Goal: Navigation & Orientation: Understand site structure

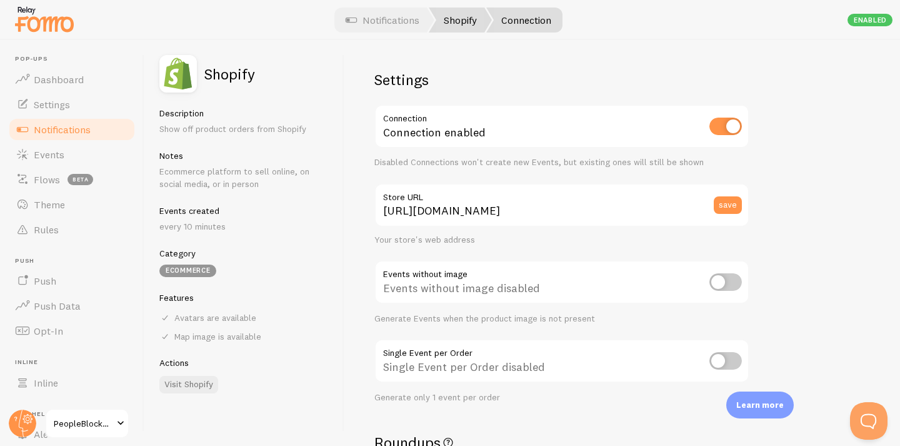
click at [473, 11] on link "Shopify" at bounding box center [460, 19] width 63 height 25
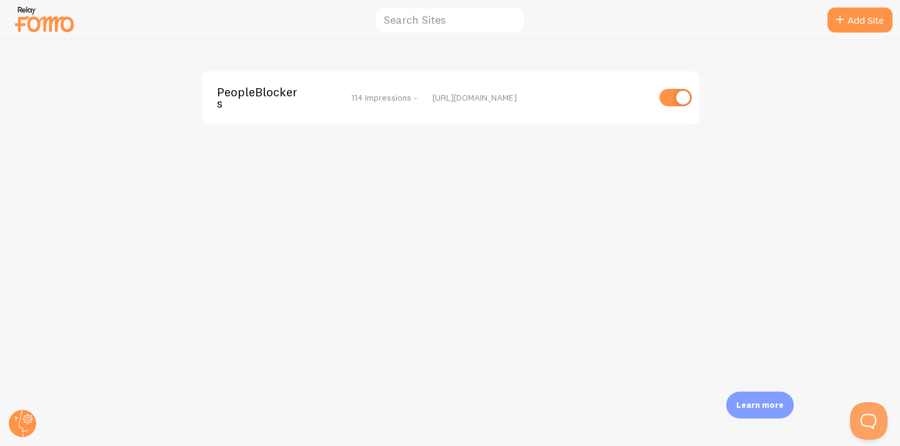
click at [33, 21] on img at bounding box center [44, 19] width 62 height 32
click at [271, 94] on span "PeopleBlockers" at bounding box center [267, 97] width 101 height 23
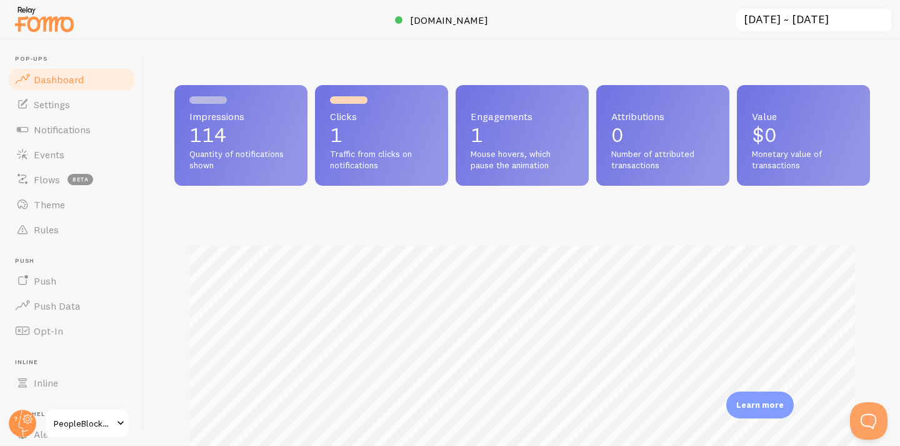
scroll to position [328, 696]
click at [62, 292] on link "Push" at bounding box center [71, 280] width 129 height 25
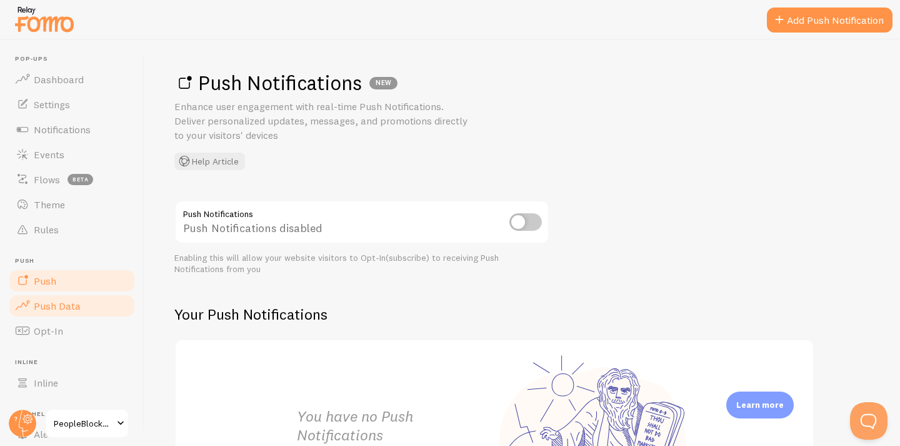
click at [47, 310] on span "Push Data" at bounding box center [57, 305] width 47 height 12
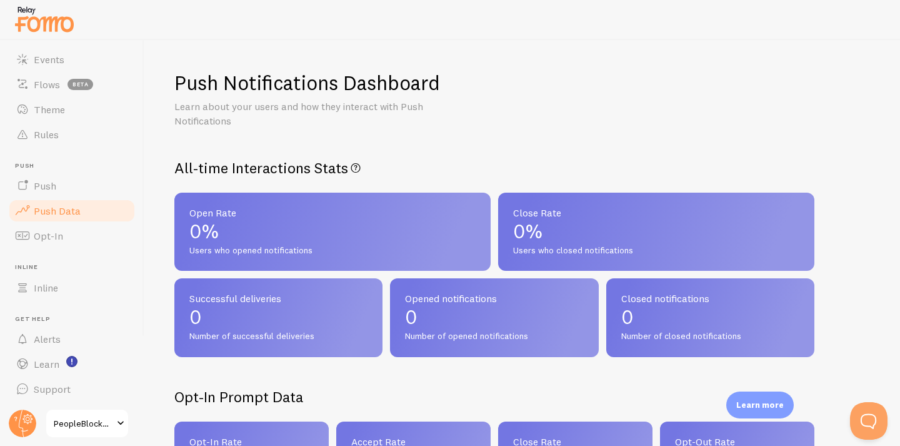
scroll to position [96, 0]
click at [62, 281] on link "Inline" at bounding box center [71, 286] width 129 height 25
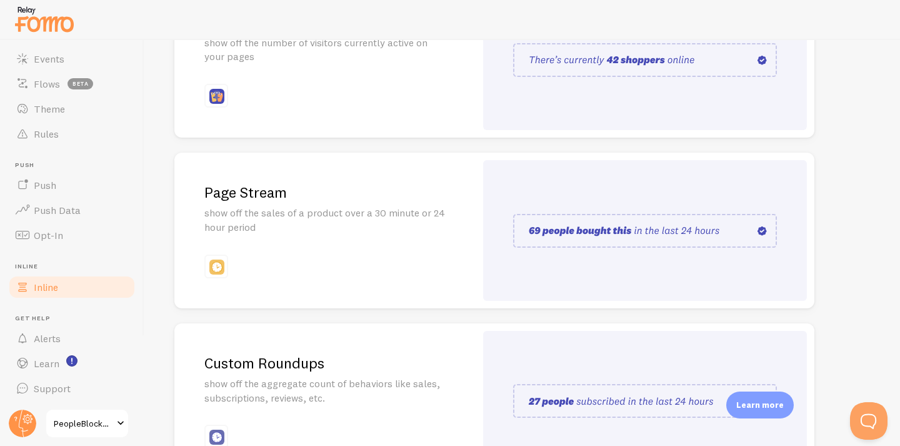
scroll to position [311, 0]
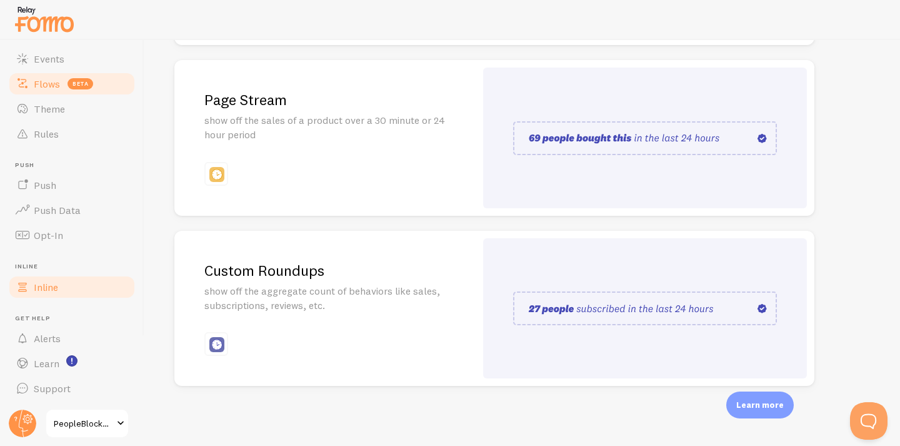
click at [91, 75] on link "Flows beta" at bounding box center [71, 83] width 129 height 25
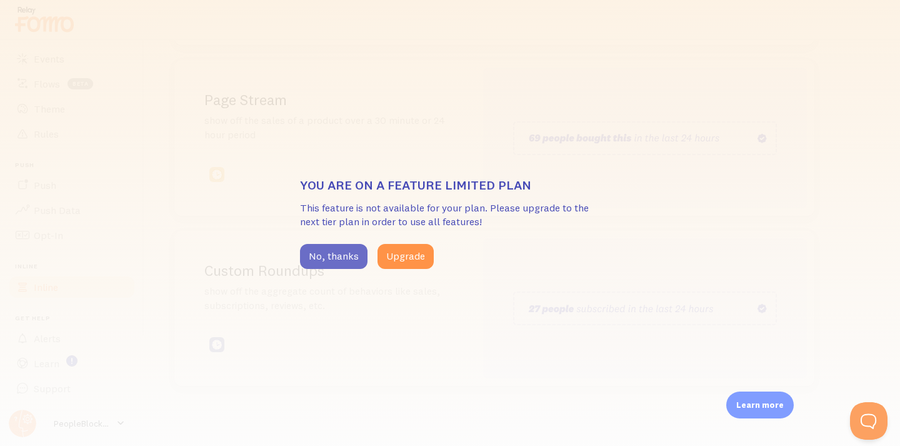
click at [321, 259] on button "No, thanks" at bounding box center [333, 256] width 67 height 25
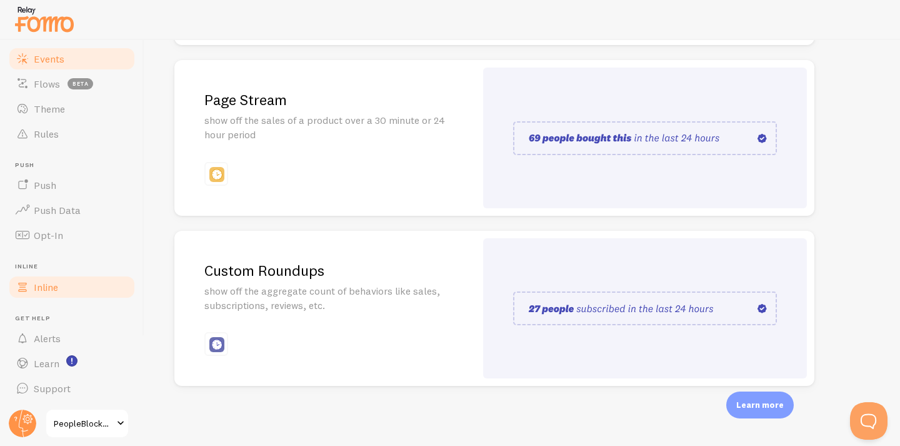
click at [93, 64] on link "Events" at bounding box center [71, 58] width 129 height 25
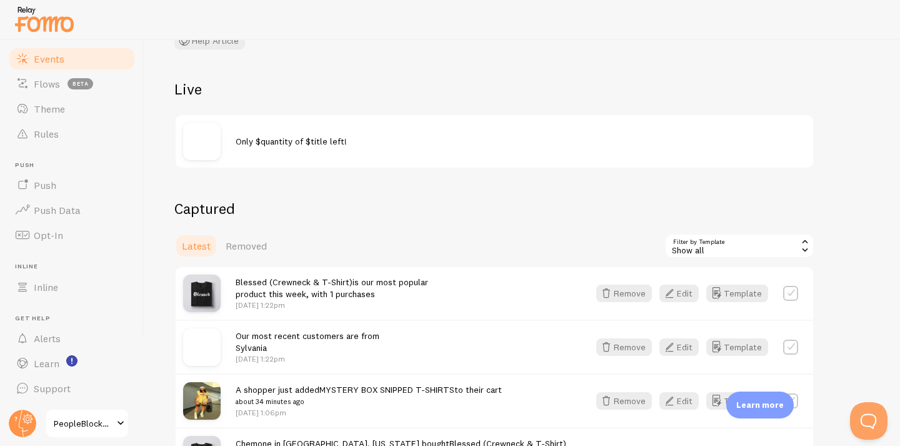
scroll to position [158, 0]
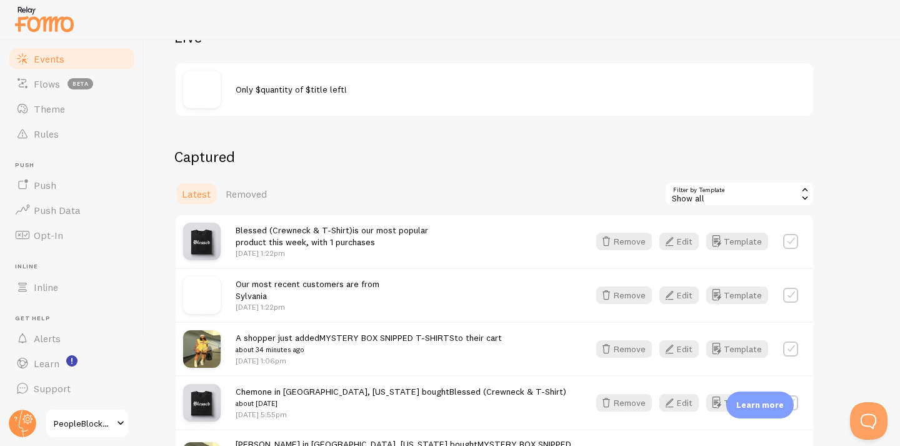
click at [380, 93] on div "Only $quantity of $title left!" at bounding box center [521, 89] width 570 height 12
click at [306, 97] on div "Only $quantity of $title left!" at bounding box center [494, 89] width 637 height 52
click at [286, 93] on span "Only $quantity of $title left!" at bounding box center [291, 89] width 111 height 11
click at [219, 89] on img at bounding box center [201, 89] width 37 height 37
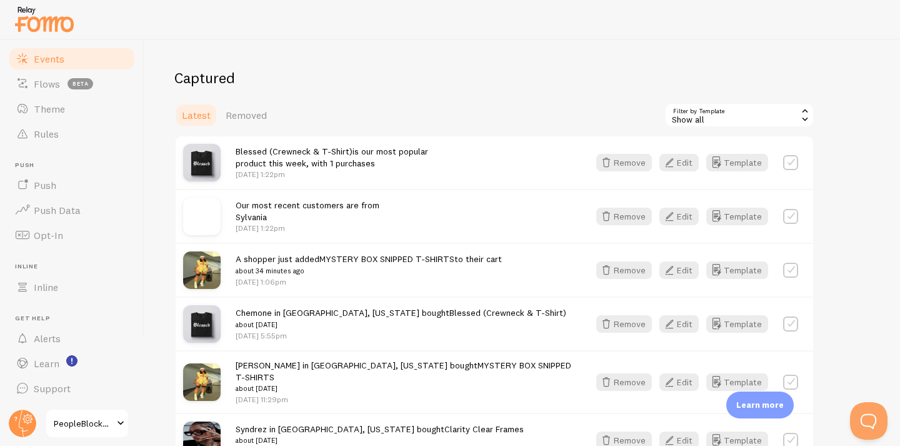
scroll to position [309, 0]
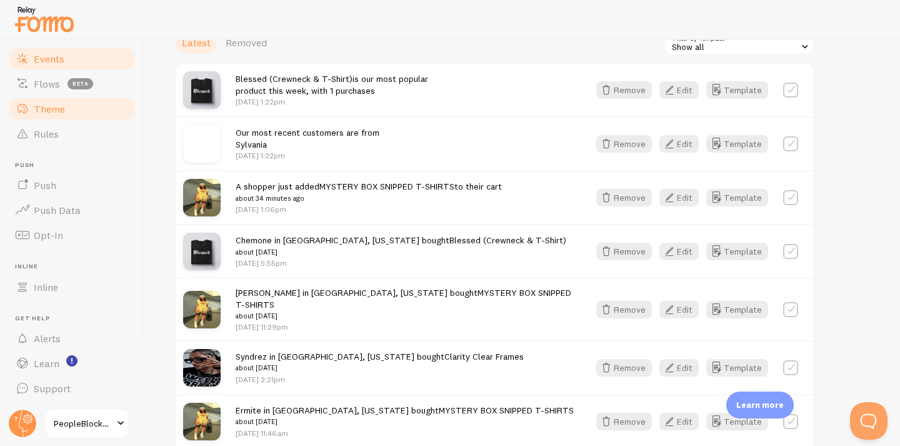
click at [42, 116] on link "Theme" at bounding box center [71, 108] width 129 height 25
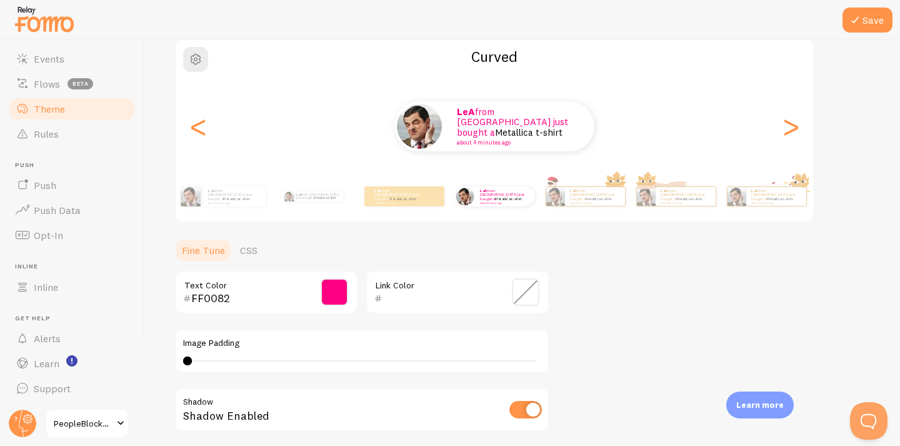
scroll to position [119, 0]
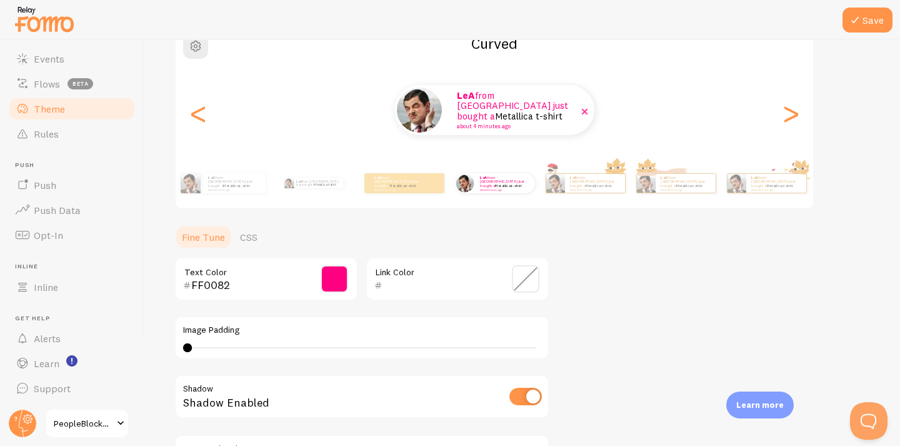
click at [511, 134] on div "LeA from [GEOGRAPHIC_DATA] just bought a Metallica t-shirt about 4 minutes ago" at bounding box center [494, 110] width 200 height 50
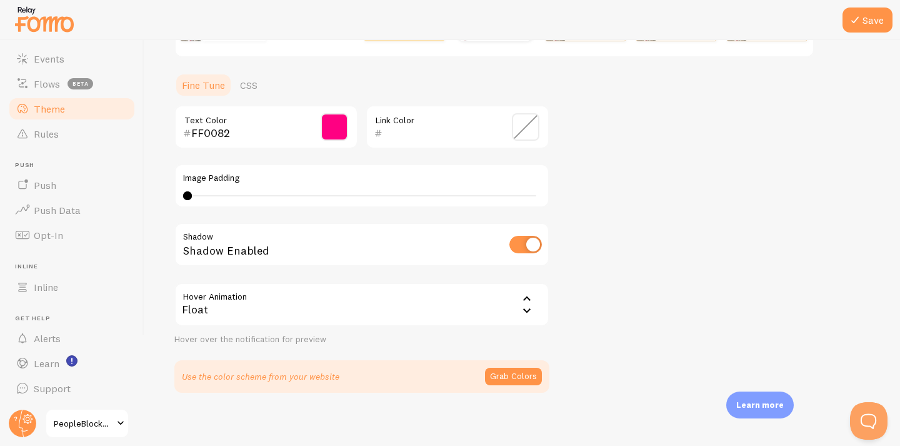
scroll to position [277, 0]
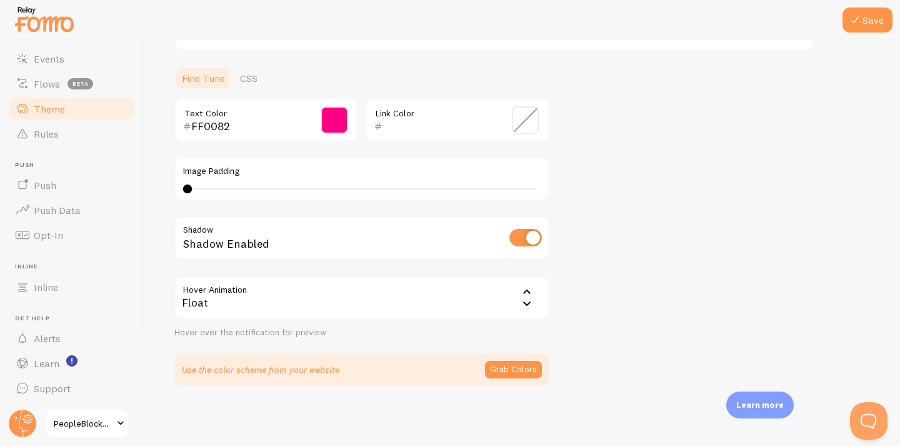
click at [352, 300] on div "Float" at bounding box center [361, 298] width 375 height 44
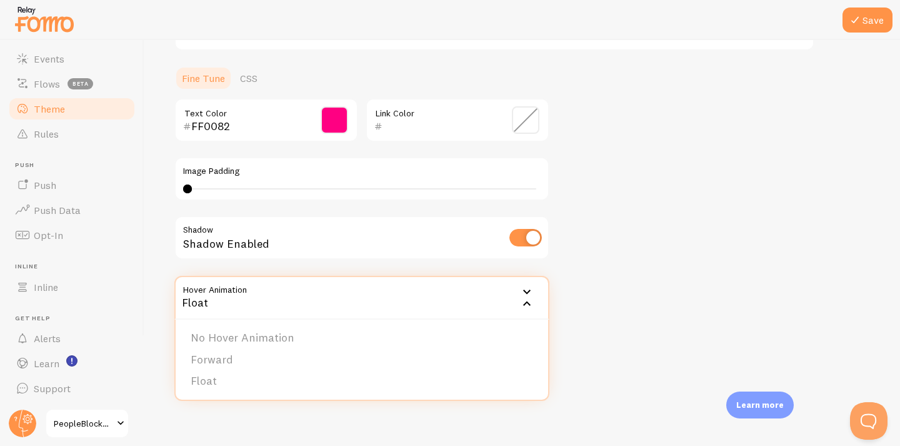
click at [644, 177] on div "Theme Choose a theme for your notifications Curved LeA from [GEOGRAPHIC_DATA] j…" at bounding box center [522, 89] width 696 height 593
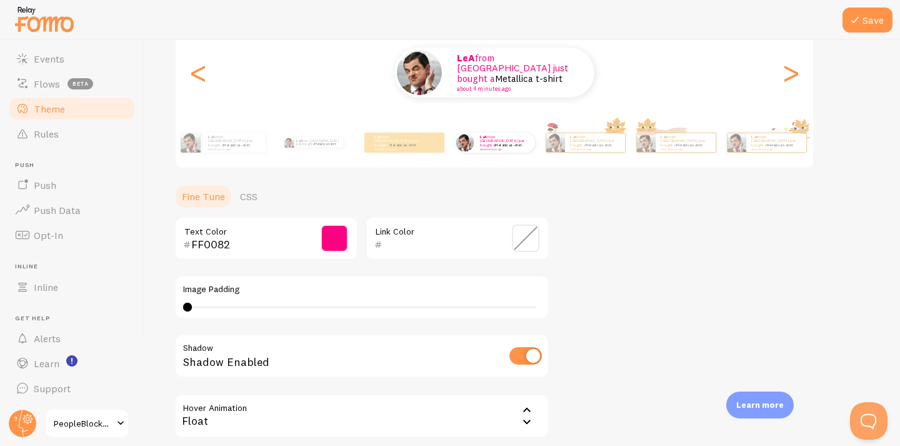
scroll to position [146, 0]
